Goal: Obtain resource: Obtain resource

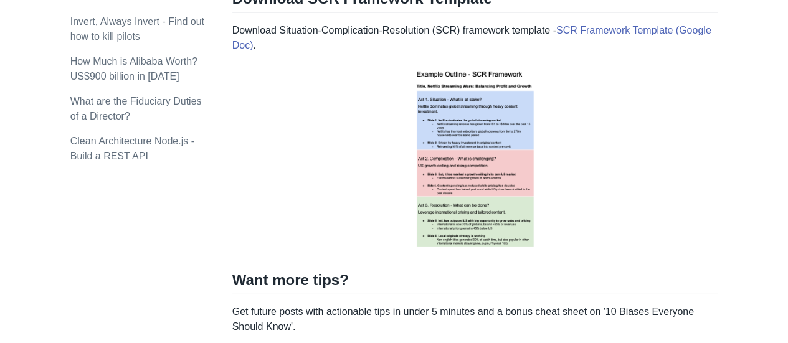
scroll to position [1681, 0]
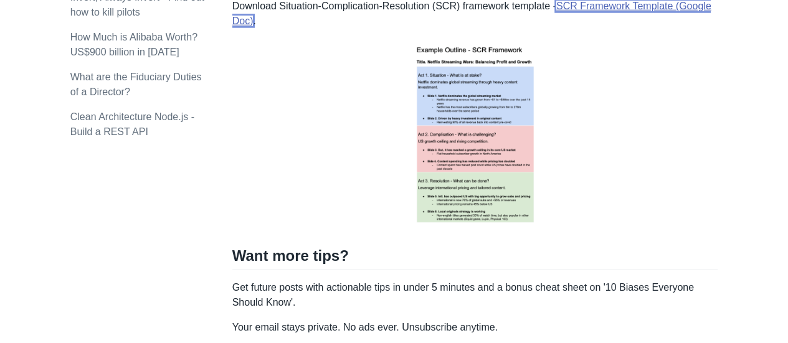
click at [582, 8] on link "SCR Framework Template (Google Doc)" at bounding box center [471, 14] width 479 height 26
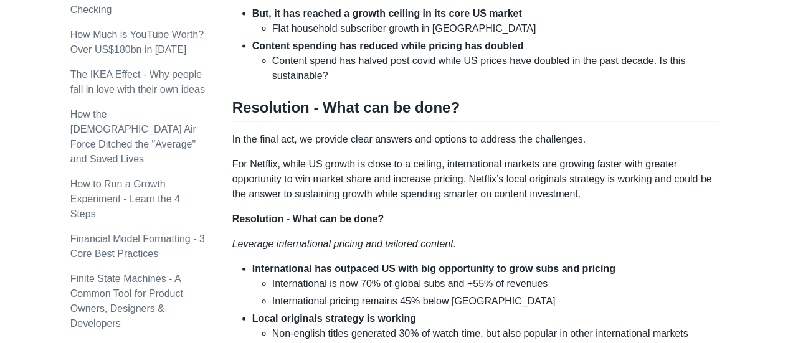
scroll to position [1278, 0]
